Goal: Task Accomplishment & Management: Manage account settings

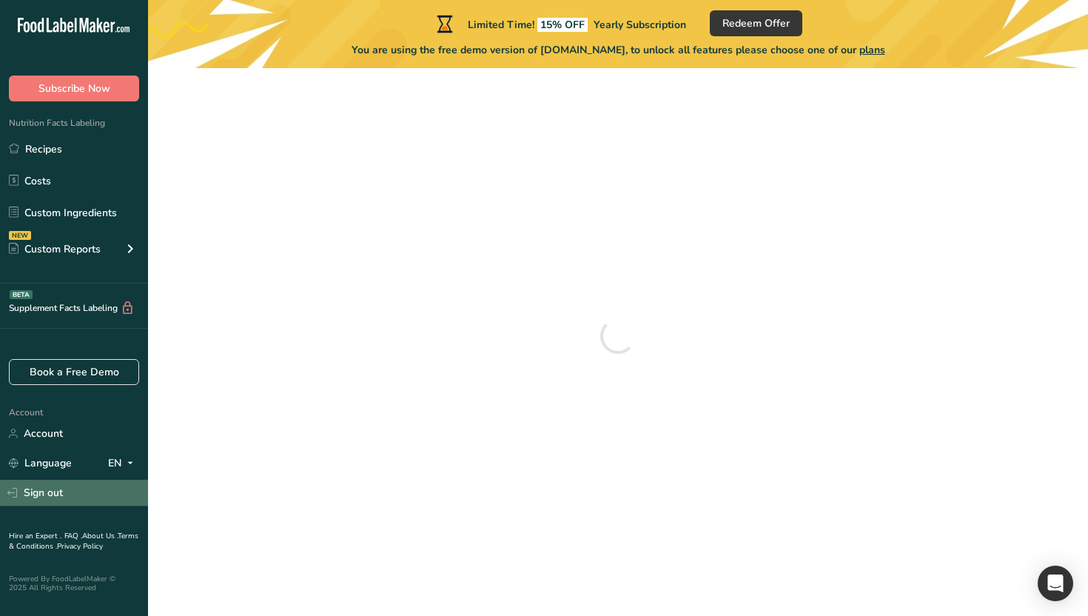
click at [73, 491] on link "Sign out" at bounding box center [74, 492] width 148 height 26
